Goal: Task Accomplishment & Management: Use online tool/utility

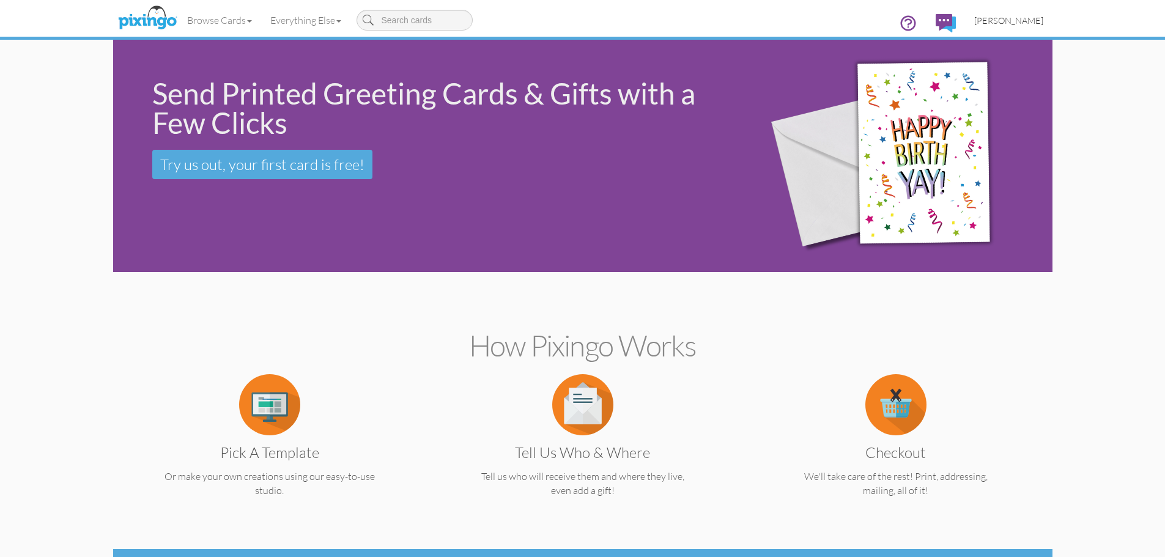
click at [1011, 19] on span "[PERSON_NAME]" at bounding box center [1009, 20] width 69 height 10
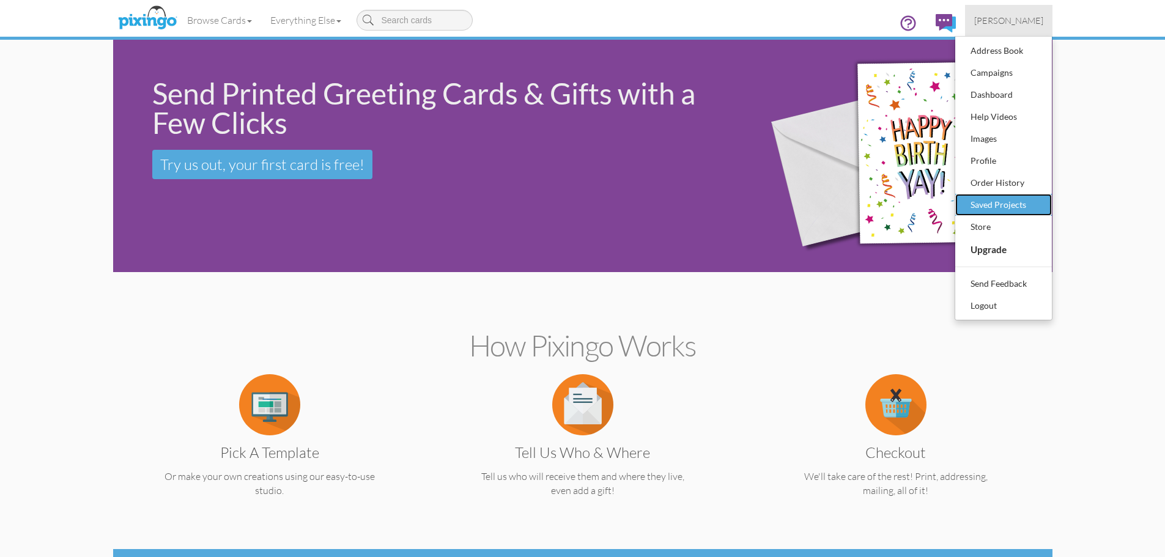
click at [990, 207] on div "Saved Projects" at bounding box center [1004, 205] width 72 height 18
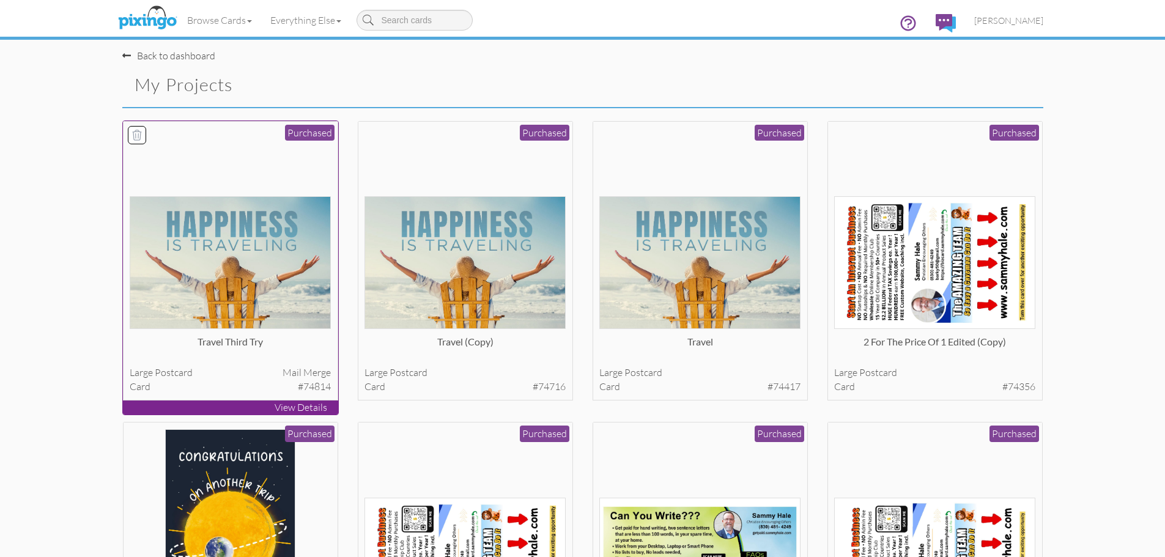
click at [261, 228] on img at bounding box center [230, 262] width 201 height 133
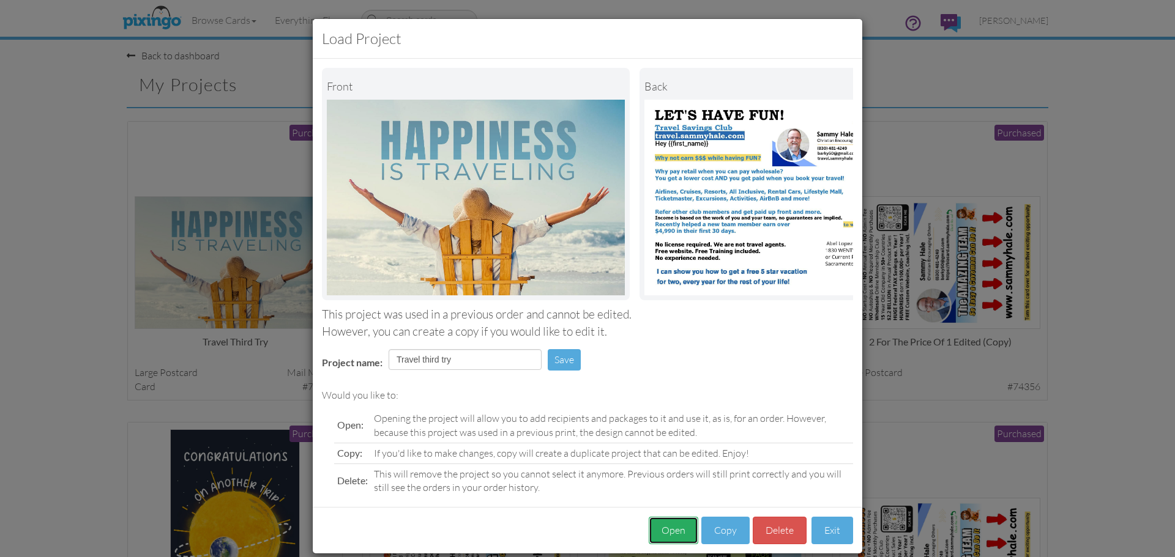
click at [674, 543] on button "Open" at bounding box center [673, 531] width 50 height 28
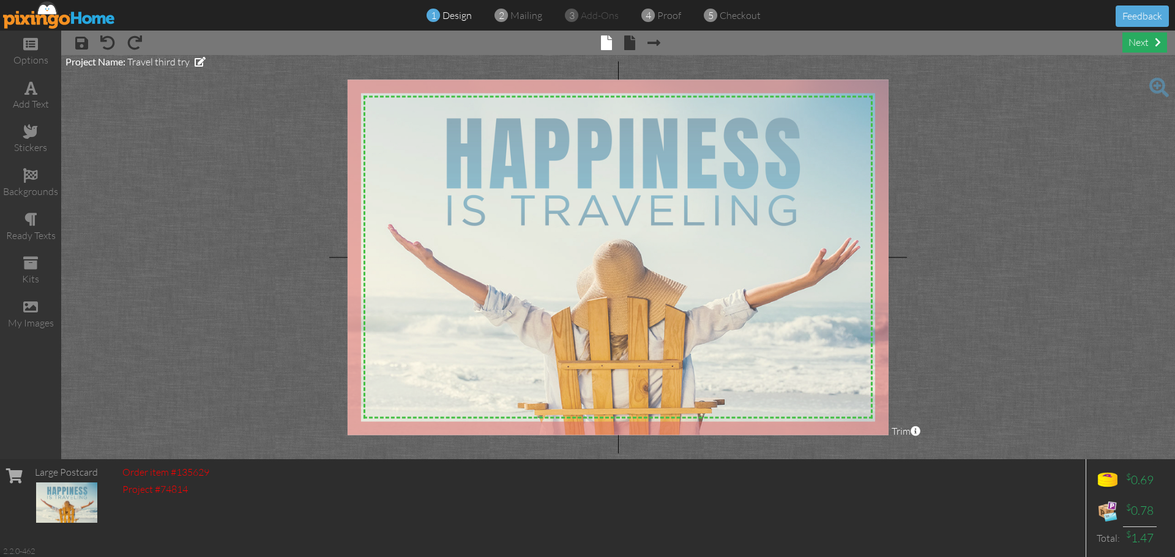
click at [1148, 40] on div "next" at bounding box center [1144, 42] width 45 height 20
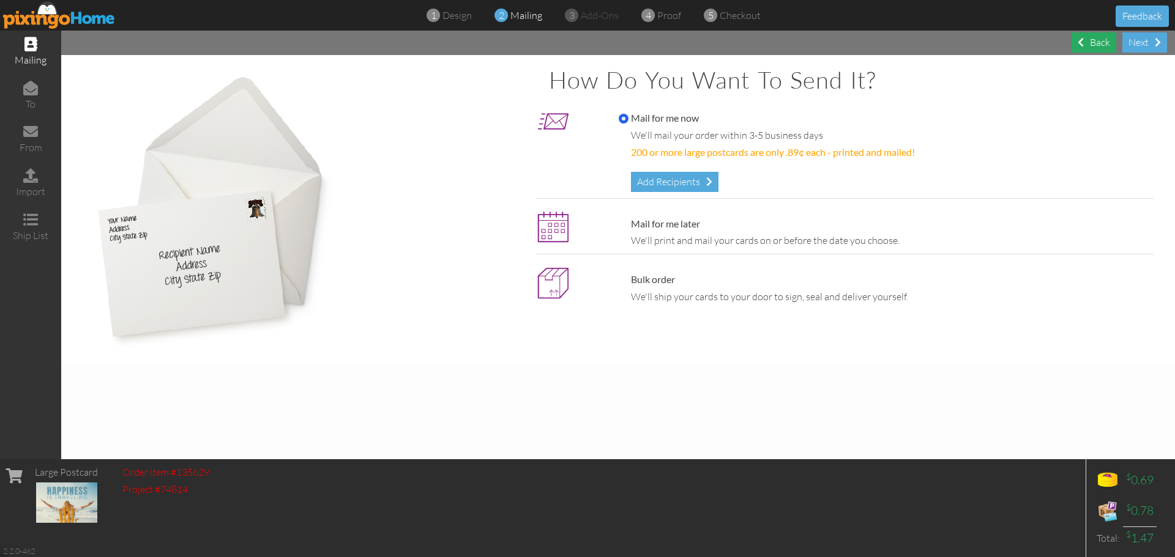
click at [1097, 44] on div "Back" at bounding box center [1093, 42] width 45 height 20
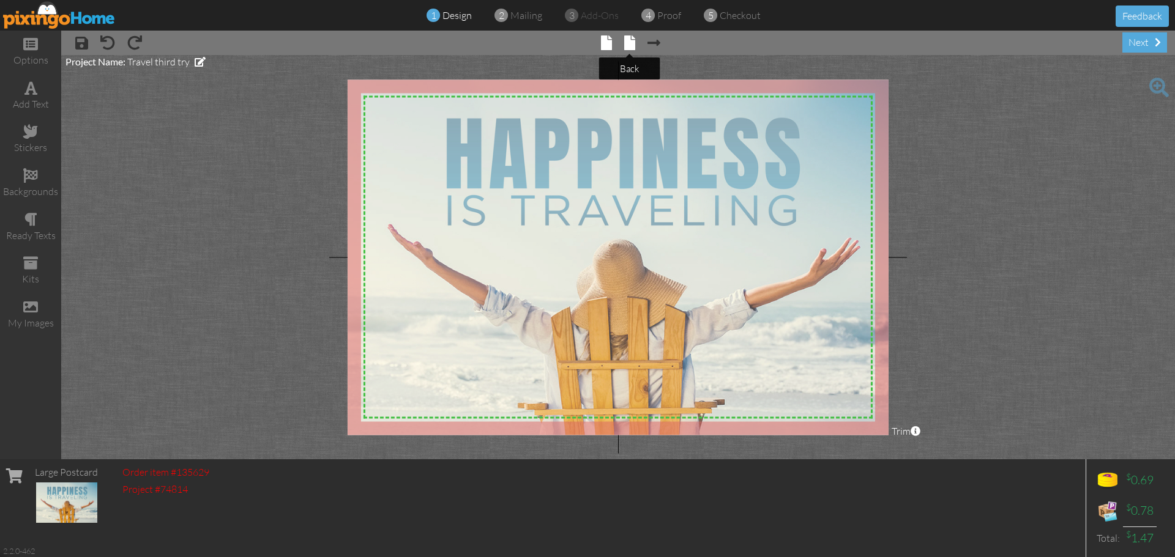
click at [628, 48] on span at bounding box center [629, 42] width 11 height 15
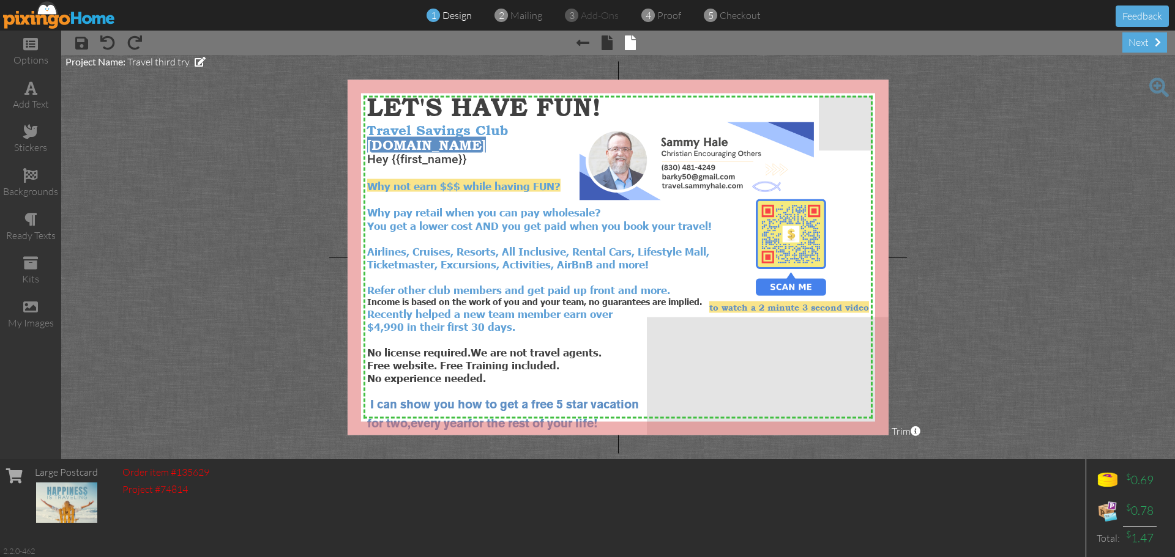
click at [81, 17] on img at bounding box center [59, 15] width 113 height 28
